Goal: Information Seeking & Learning: Learn about a topic

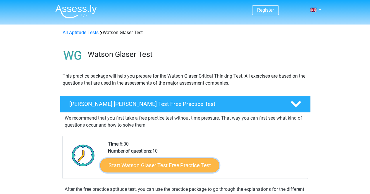
click at [136, 169] on link "Start Watson Glaser Test Free Practice Test" at bounding box center [159, 166] width 119 height 14
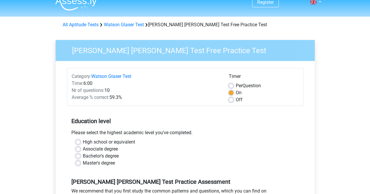
scroll to position [8, 0]
click at [235, 97] on label "Off" at bounding box center [238, 99] width 7 height 7
click at [231, 97] on input "Off" at bounding box center [230, 99] width 5 height 6
radio input "true"
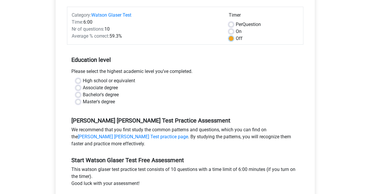
scroll to position [70, 0]
click at [112, 79] on label "High school or equivalent" at bounding box center [109, 80] width 52 height 7
click at [80, 79] on input "High school or equivalent" at bounding box center [78, 80] width 5 height 6
radio input "true"
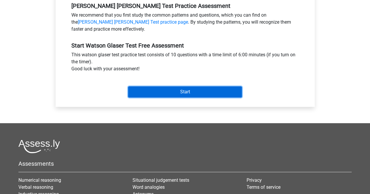
click at [144, 91] on input "Start" at bounding box center [185, 91] width 114 height 11
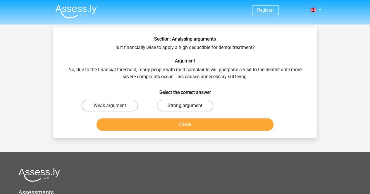
click at [173, 106] on label "Strong argument" at bounding box center [185, 106] width 56 height 12
click at [185, 106] on input "Strong argument" at bounding box center [187, 108] width 4 height 4
radio input "true"
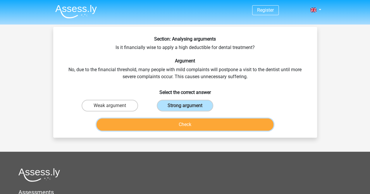
click at [171, 124] on button "Check" at bounding box center [184, 125] width 177 height 12
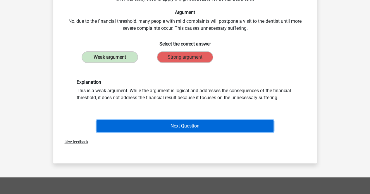
click at [171, 126] on button "Next Question" at bounding box center [184, 126] width 177 height 12
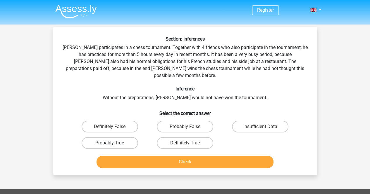
click at [127, 138] on label "Probably True" at bounding box center [109, 143] width 56 height 12
click at [113, 143] on input "Probably True" at bounding box center [112, 145] width 4 height 4
radio input "true"
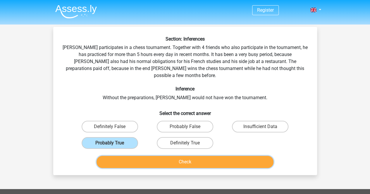
click at [136, 158] on button "Check" at bounding box center [184, 162] width 177 height 12
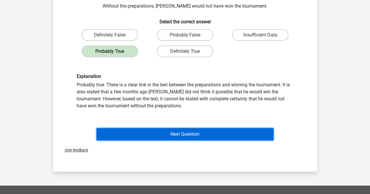
click at [157, 128] on button "Next Question" at bounding box center [184, 134] width 177 height 12
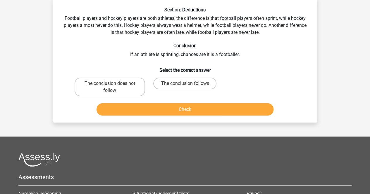
scroll to position [27, 0]
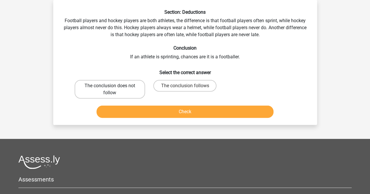
click at [113, 91] on label "The conclusion does not follow" at bounding box center [109, 89] width 70 height 19
click at [113, 90] on input "The conclusion does not follow" at bounding box center [112, 88] width 4 height 4
radio input "true"
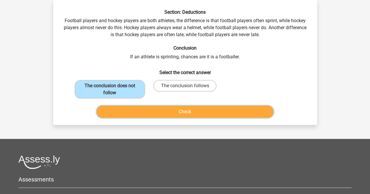
click at [137, 112] on button "Check" at bounding box center [184, 112] width 177 height 12
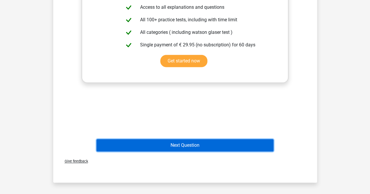
click at [137, 145] on button "Next Question" at bounding box center [184, 145] width 177 height 12
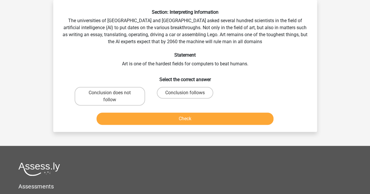
scroll to position [0, 0]
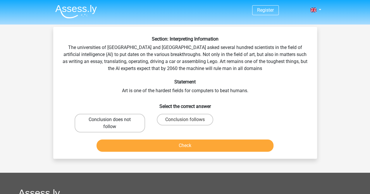
click at [103, 119] on label "Conclusion does not follow" at bounding box center [109, 123] width 70 height 19
click at [110, 120] on input "Conclusion does not follow" at bounding box center [112, 122] width 4 height 4
radio input "true"
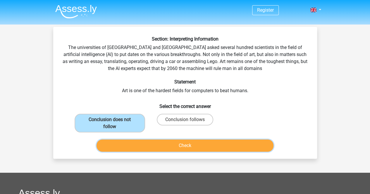
click at [125, 144] on button "Check" at bounding box center [184, 146] width 177 height 12
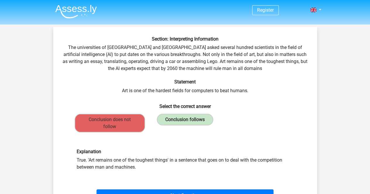
scroll to position [83, 0]
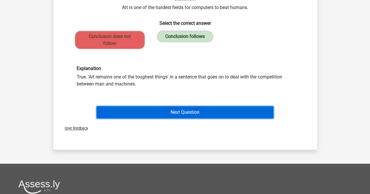
click at [124, 114] on button "Next Question" at bounding box center [184, 112] width 177 height 12
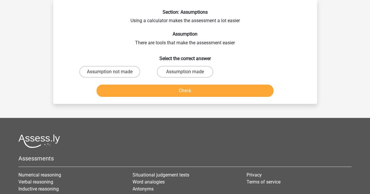
scroll to position [0, 0]
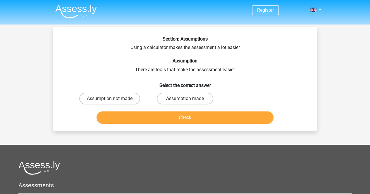
click at [170, 98] on label "Assumption made" at bounding box center [185, 99] width 56 height 12
click at [185, 99] on input "Assumption made" at bounding box center [187, 101] width 4 height 4
radio input "true"
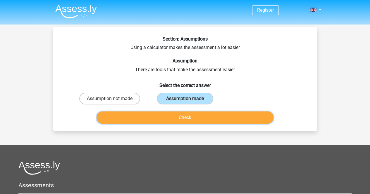
click at [163, 117] on button "Check" at bounding box center [184, 118] width 177 height 12
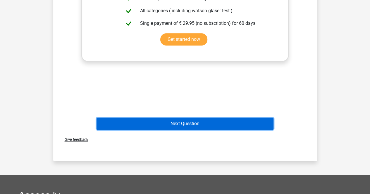
click at [163, 122] on button "Next Question" at bounding box center [184, 124] width 177 height 12
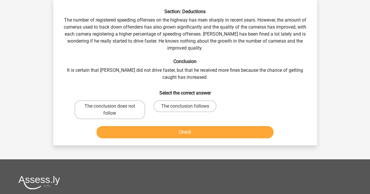
scroll to position [27, 0]
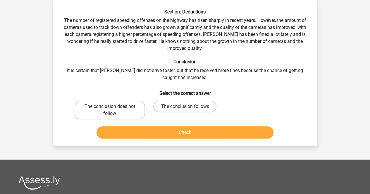
click at [116, 107] on label "The conclusion does not follow" at bounding box center [109, 110] width 70 height 19
click at [113, 107] on input "The conclusion does not follow" at bounding box center [112, 109] width 4 height 4
radio input "true"
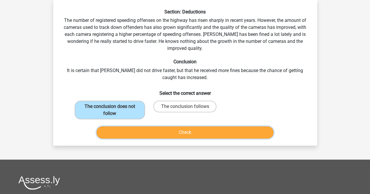
click at [135, 135] on button "Check" at bounding box center [184, 132] width 177 height 12
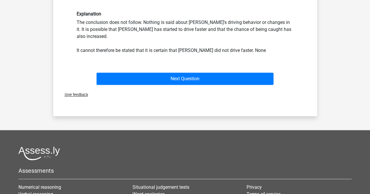
scroll to position [152, 0]
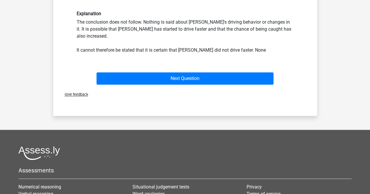
click at [134, 78] on div "Next Question" at bounding box center [185, 79] width 226 height 15
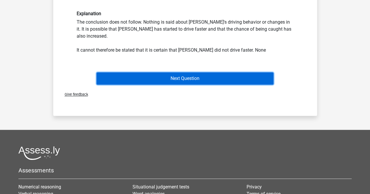
click at [127, 72] on button "Next Question" at bounding box center [184, 78] width 177 height 12
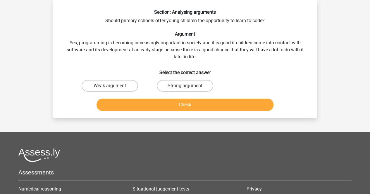
scroll to position [0, 0]
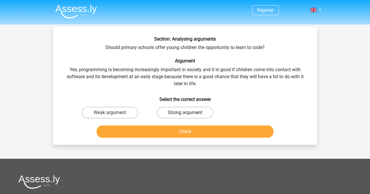
click at [190, 116] on label "Strong argument" at bounding box center [185, 113] width 56 height 12
click at [188, 116] on input "Strong argument" at bounding box center [187, 115] width 4 height 4
radio input "true"
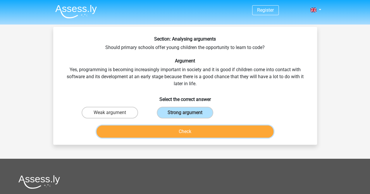
click at [186, 135] on button "Check" at bounding box center [184, 132] width 177 height 12
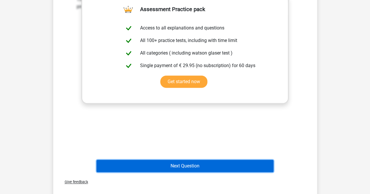
click at [177, 169] on button "Next Question" at bounding box center [184, 166] width 177 height 12
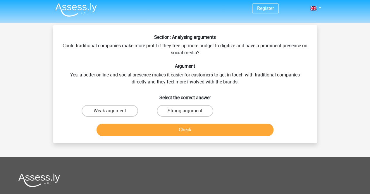
scroll to position [1, 0]
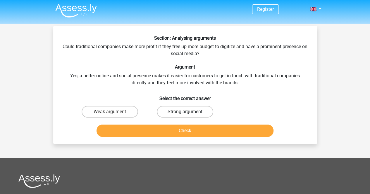
click at [181, 113] on label "Strong argument" at bounding box center [185, 112] width 56 height 12
click at [185, 113] on input "Strong argument" at bounding box center [187, 114] width 4 height 4
radio input "true"
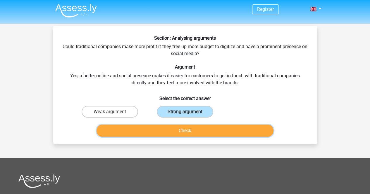
click at [177, 129] on button "Check" at bounding box center [184, 131] width 177 height 12
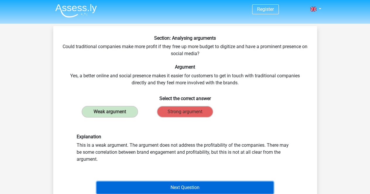
click at [172, 189] on button "Next Question" at bounding box center [184, 188] width 177 height 12
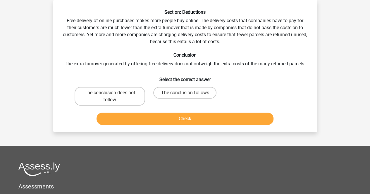
scroll to position [0, 0]
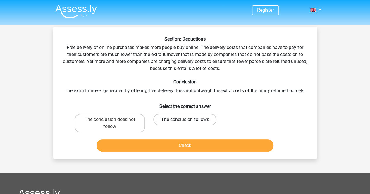
click at [167, 119] on label "The conclusion follows" at bounding box center [184, 120] width 63 height 12
click at [185, 120] on input "The conclusion follows" at bounding box center [187, 122] width 4 height 4
radio input "true"
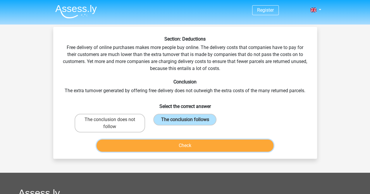
click at [157, 144] on button "Check" at bounding box center [184, 146] width 177 height 12
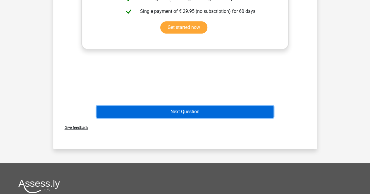
click at [140, 112] on button "Next Question" at bounding box center [184, 112] width 177 height 12
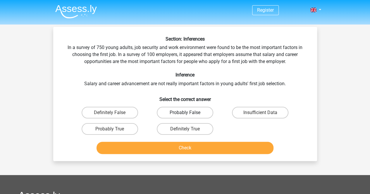
click at [174, 112] on label "Probably False" at bounding box center [185, 113] width 56 height 12
click at [185, 113] on input "Probably False" at bounding box center [187, 115] width 4 height 4
radio input "true"
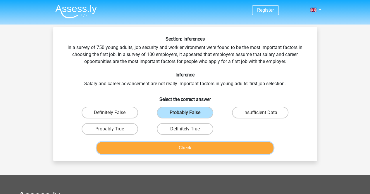
click at [167, 148] on button "Check" at bounding box center [184, 148] width 177 height 12
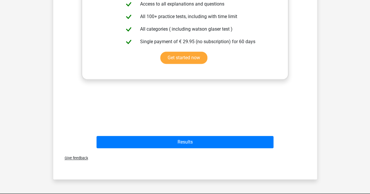
scroll to position [195, 0]
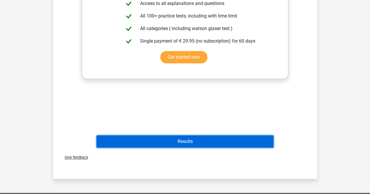
click at [158, 142] on button "Results" at bounding box center [184, 142] width 177 height 12
